Goal: Information Seeking & Learning: Learn about a topic

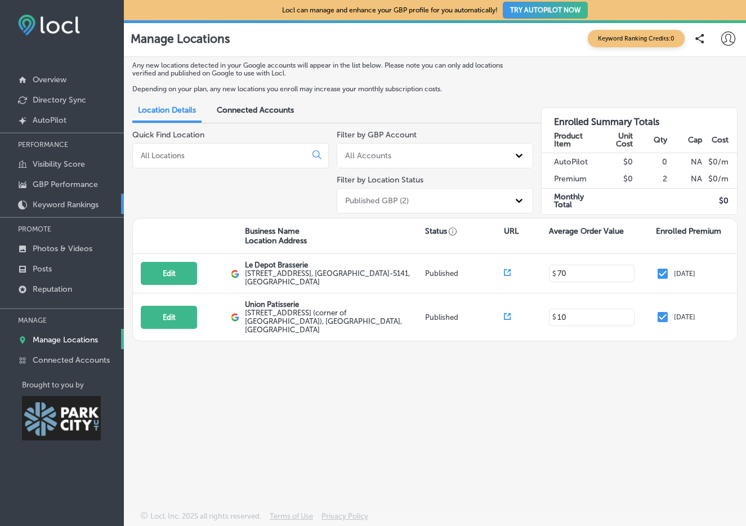
click at [53, 202] on p "Keyword Rankings" at bounding box center [66, 205] width 66 height 10
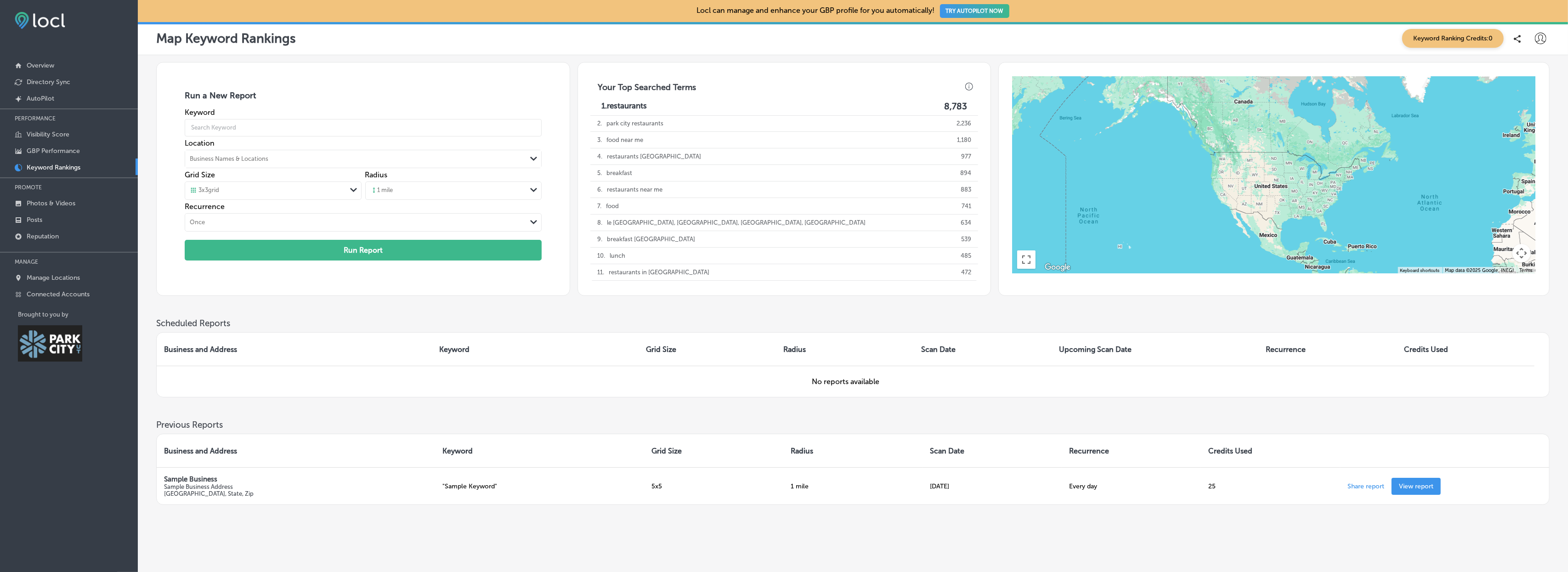
click at [608, 41] on span "Keyword Ranking Credits: 0" at bounding box center [1453, 38] width 101 height 19
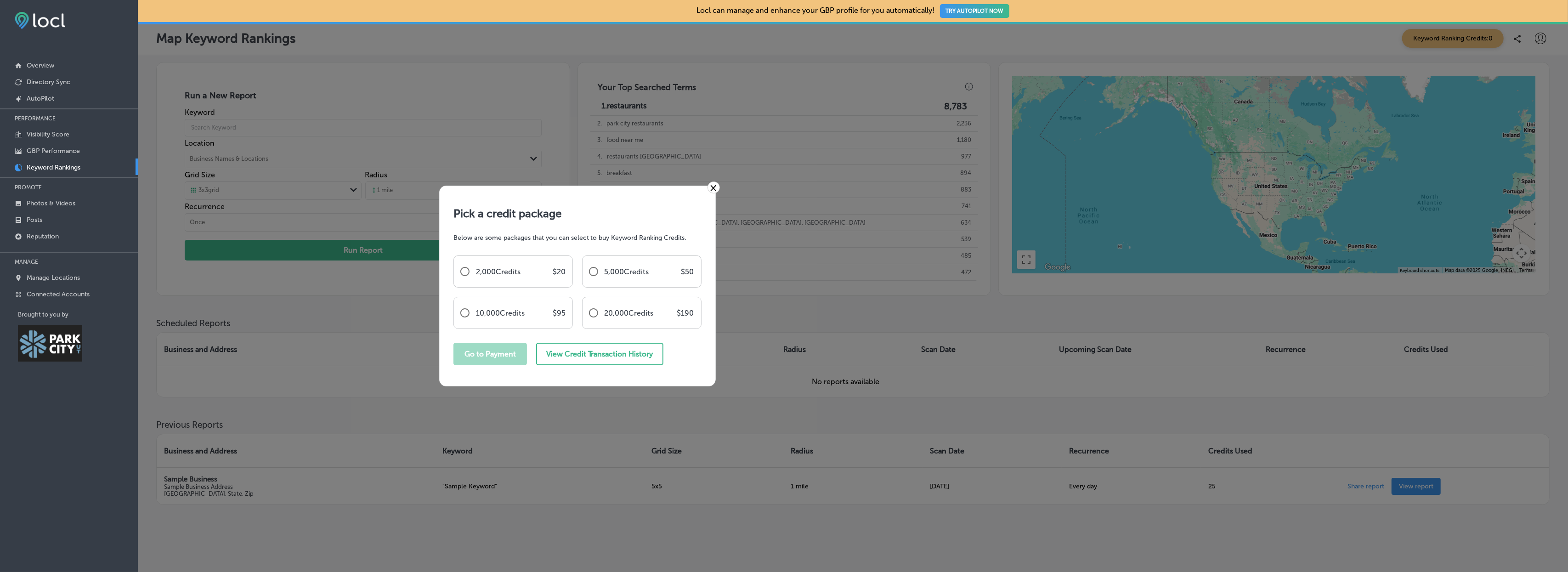
click at [608, 188] on link "×" at bounding box center [713, 187] width 12 height 12
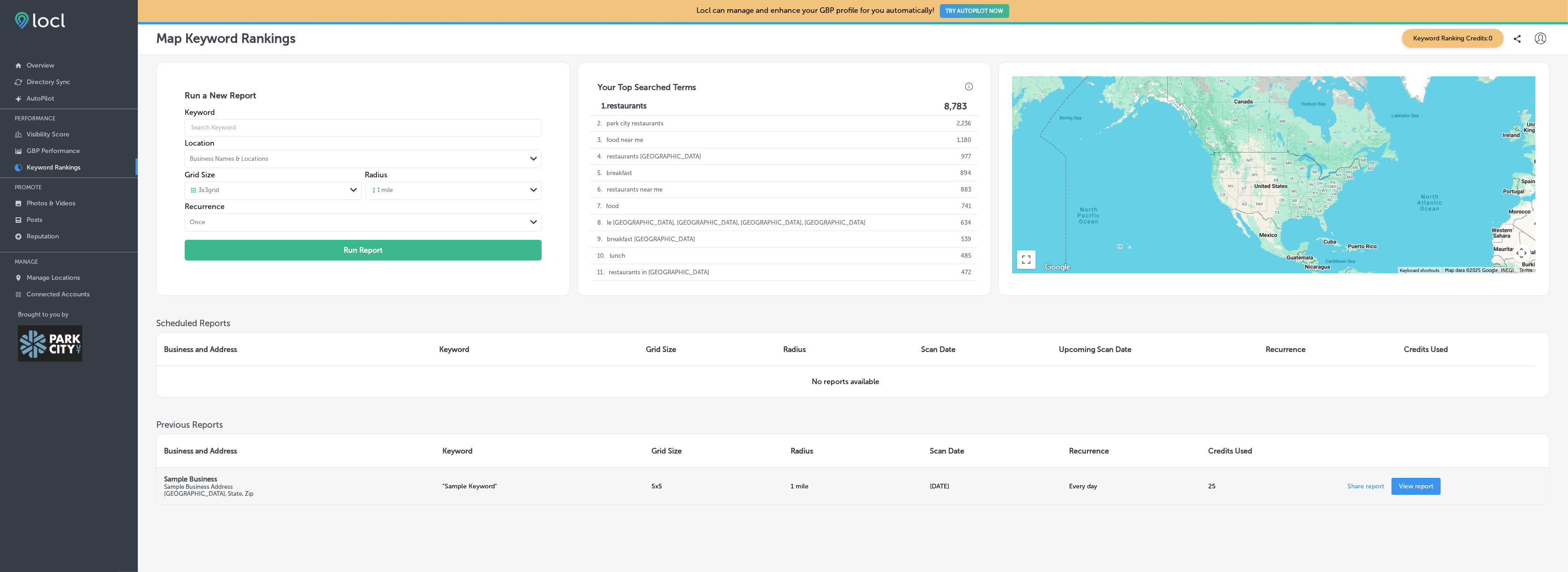
click at [608, 428] on p "View report" at bounding box center [1416, 486] width 34 height 8
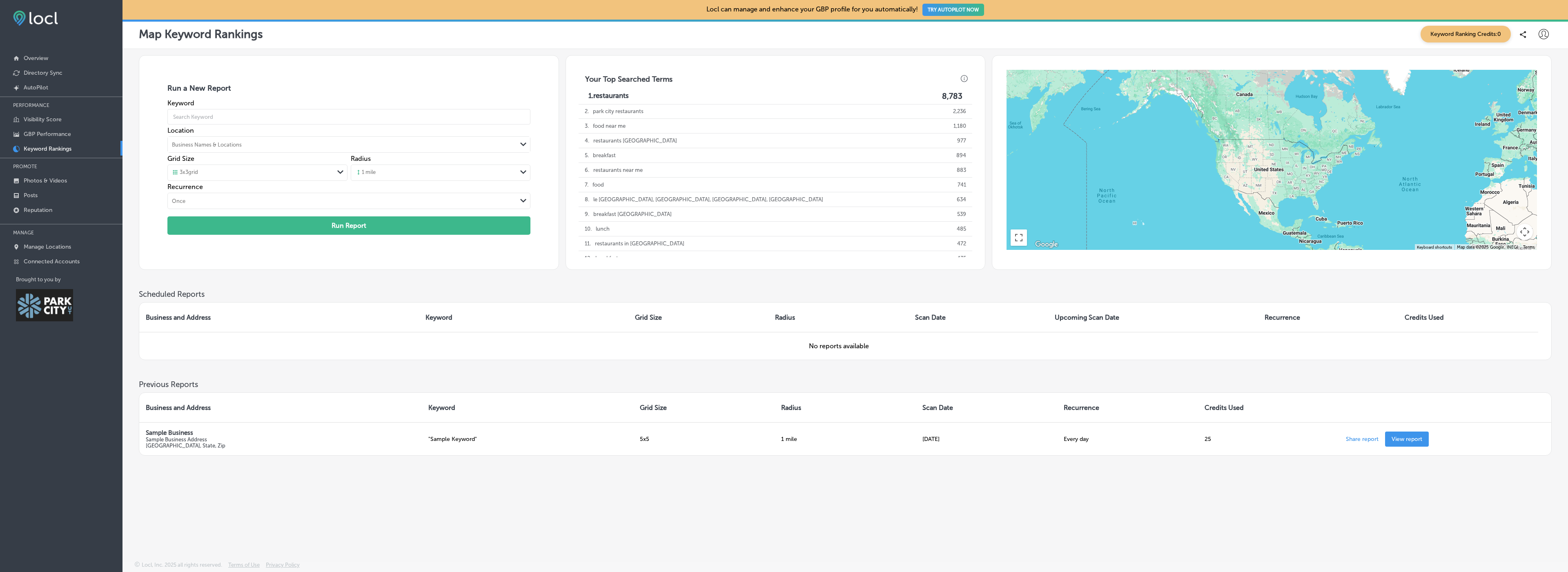
click at [541, 94] on div "1. restaurants 8,783" at bounding box center [775, 96] width 374 height 9
click at [541, 155] on p "breakfast" at bounding box center [604, 155] width 23 height 15
click at [541, 168] on p "restaurants near me" at bounding box center [618, 171] width 49 height 15
click at [541, 184] on div "7 . food" at bounding box center [596, 185] width 23 height 15
click at [541, 204] on p "le [GEOGRAPHIC_DATA], [GEOGRAPHIC_DATA], [GEOGRAPHIC_DATA], [GEOGRAPHIC_DATA]" at bounding box center [708, 200] width 230 height 15
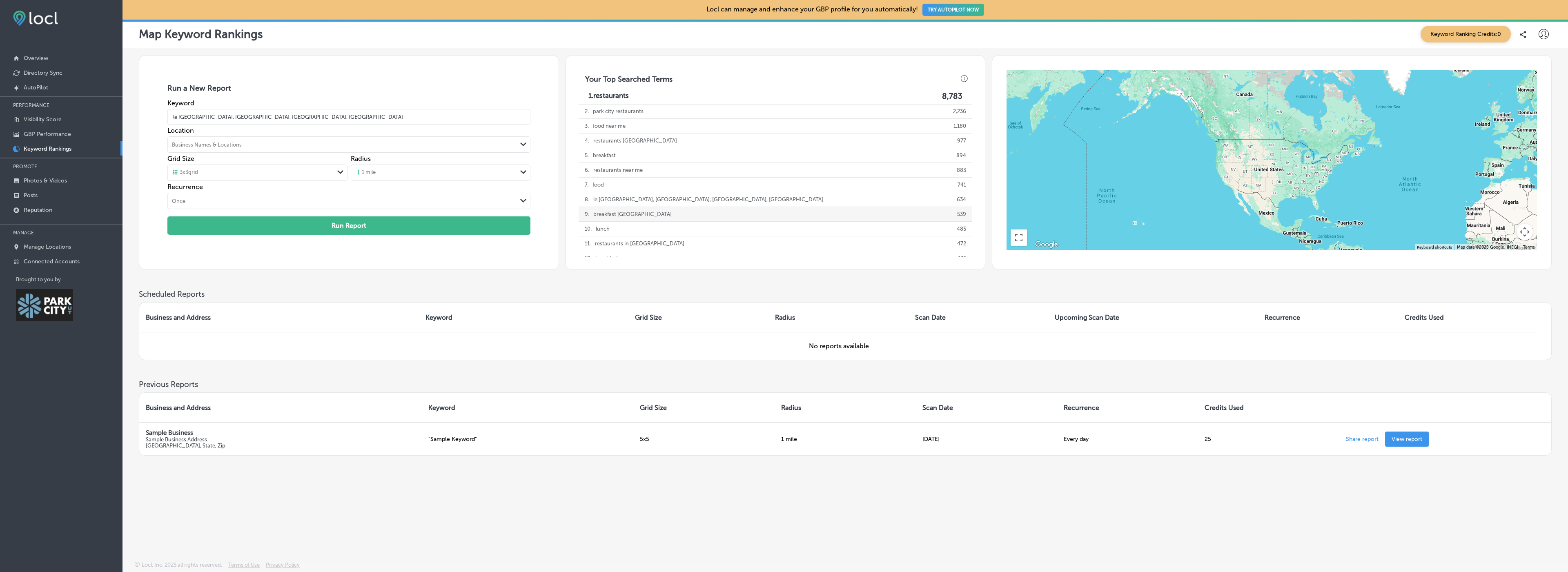
click at [541, 218] on p "breakfast [GEOGRAPHIC_DATA]" at bounding box center [633, 214] width 78 height 15
click at [541, 227] on div "10 . lunch" at bounding box center [599, 229] width 29 height 15
click at [499, 200] on div "Once" at bounding box center [342, 201] width 349 height 9
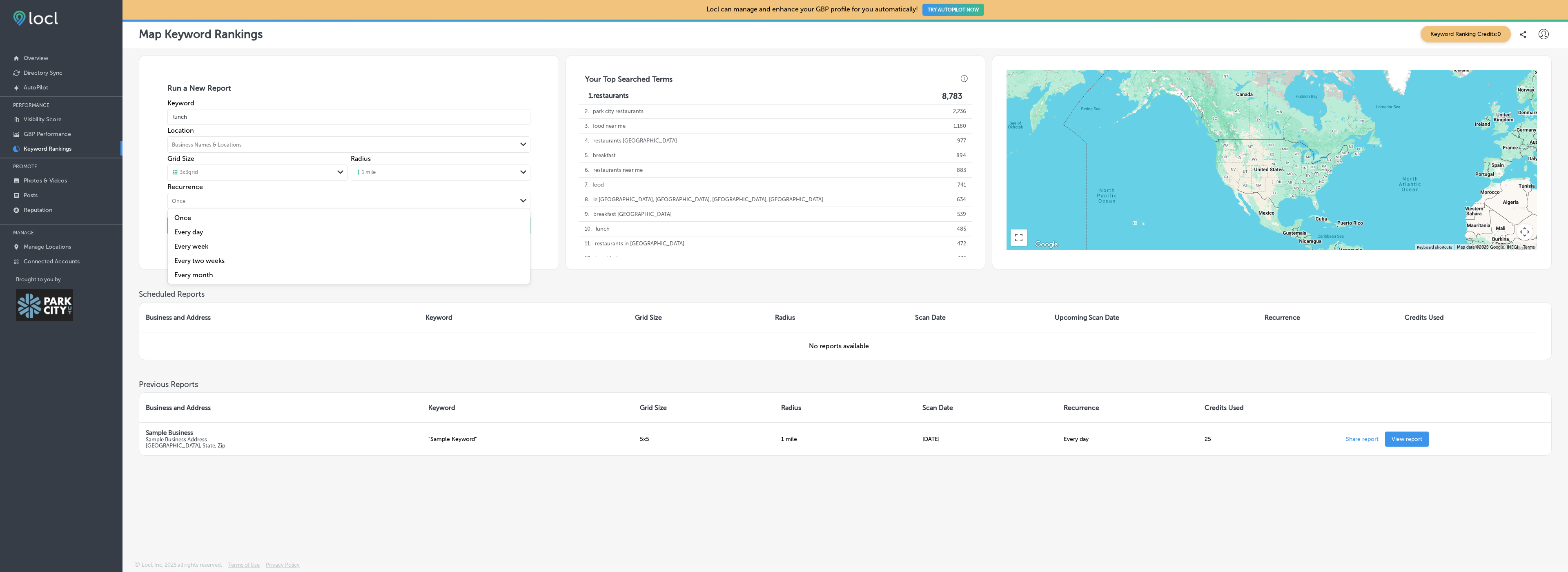
click at [205, 248] on label "Every week" at bounding box center [274, 246] width 204 height 8
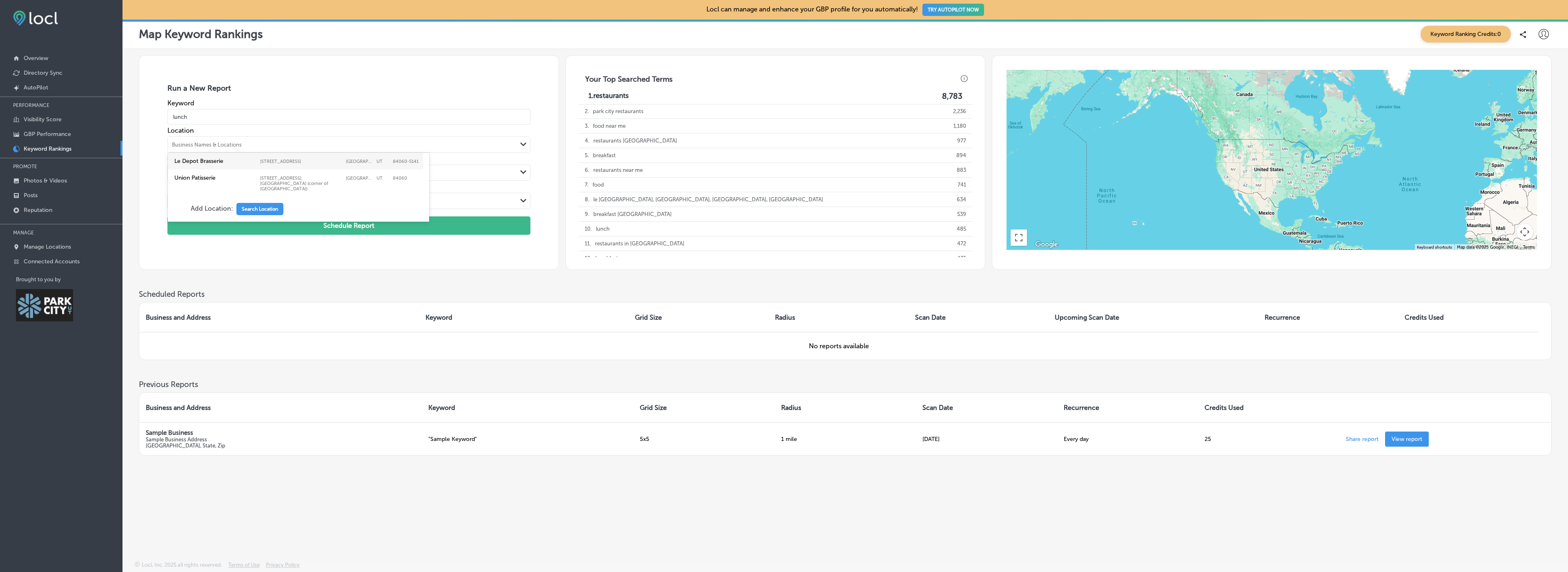
click at [404, 144] on div "Business Names & Locations" at bounding box center [342, 144] width 349 height 12
click at [246, 163] on label "Le Depot Brasserie" at bounding box center [215, 161] width 82 height 7
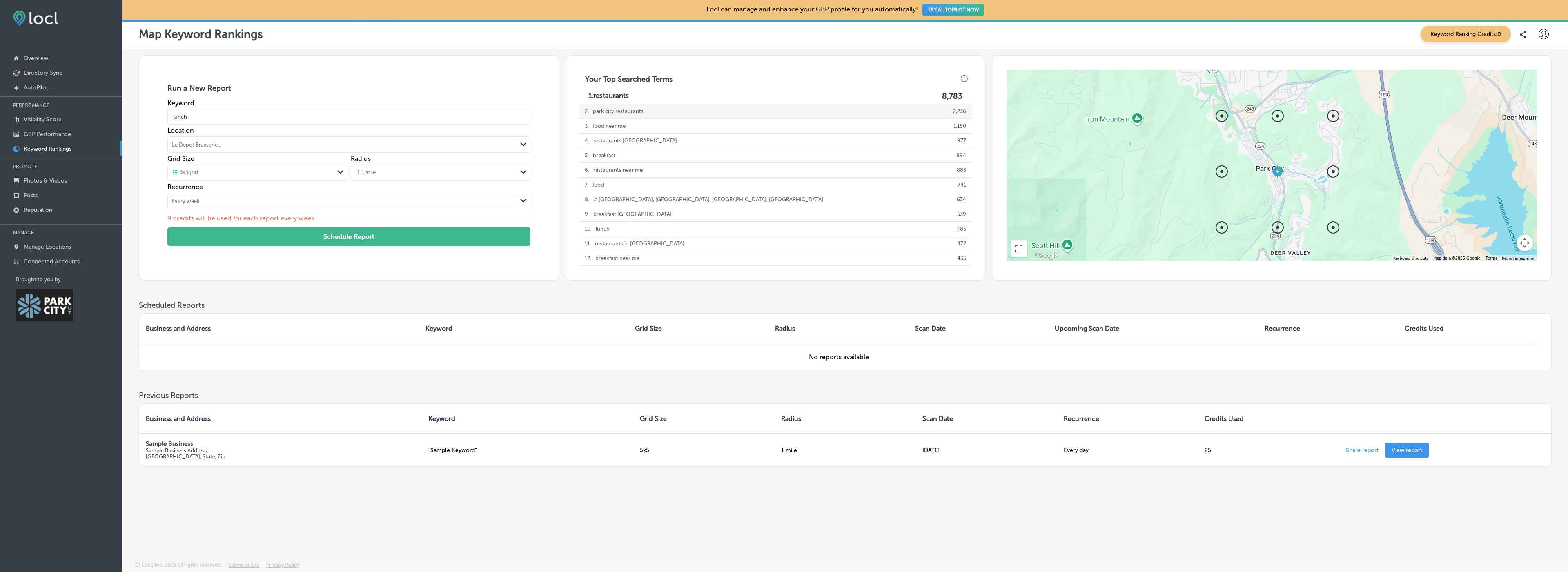
click at [541, 113] on p "park city restaurants" at bounding box center [618, 112] width 51 height 15
type input "park city restaurants"
click at [60, 248] on p "Manage Locations" at bounding box center [47, 247] width 47 height 7
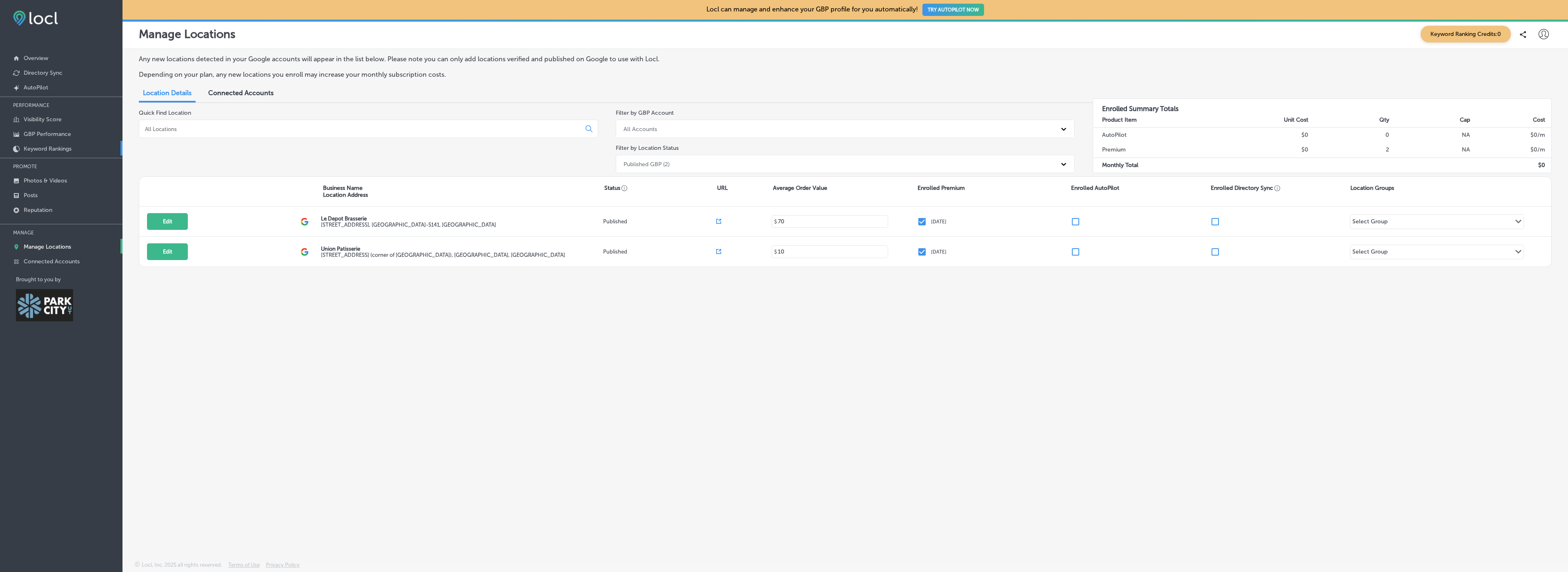
click at [48, 152] on p "Keyword Rankings" at bounding box center [48, 149] width 48 height 7
